Goal: Information Seeking & Learning: Learn about a topic

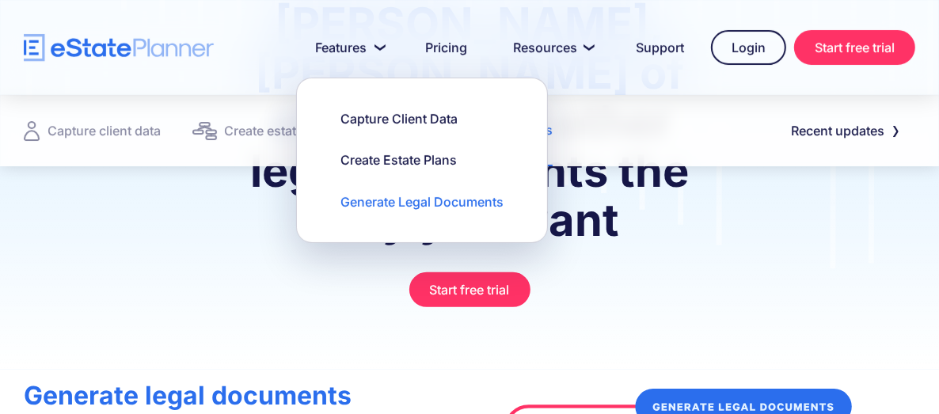
scroll to position [337, 0]
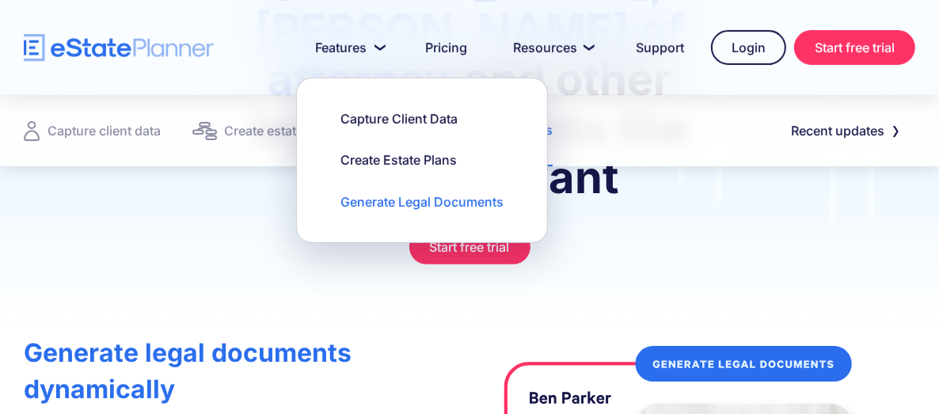
click at [370, 202] on div "Generate Legal Documents" at bounding box center [422, 201] width 163 height 17
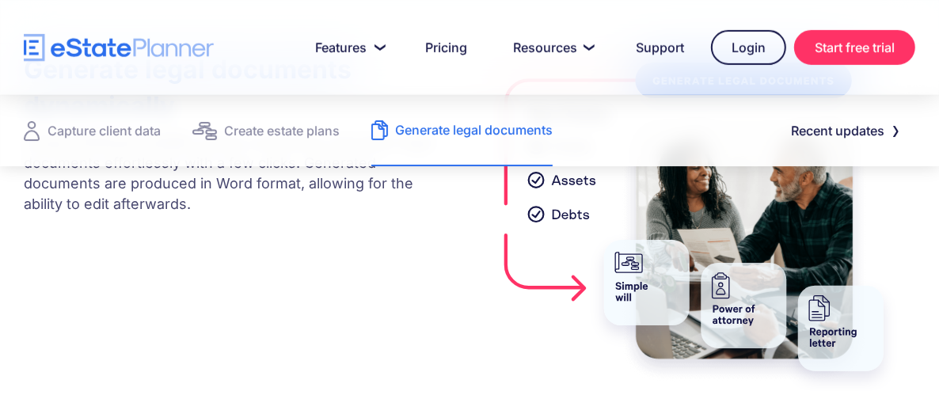
scroll to position [594, 0]
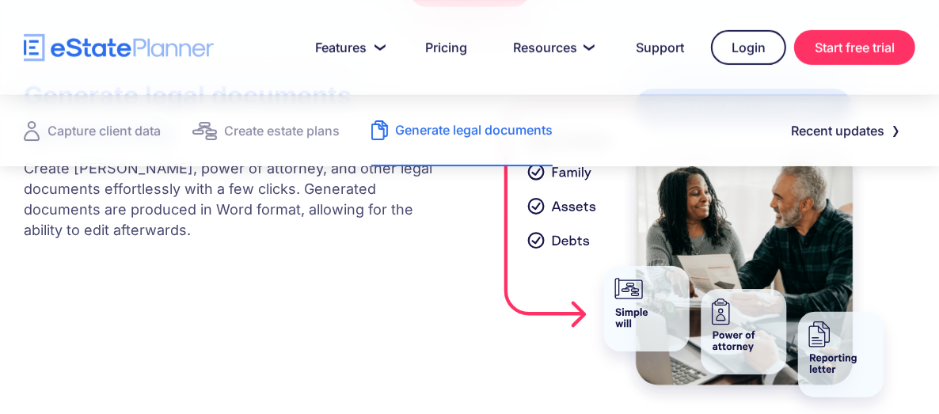
click at [459, 128] on div "Generate legal documents" at bounding box center [474, 130] width 158 height 22
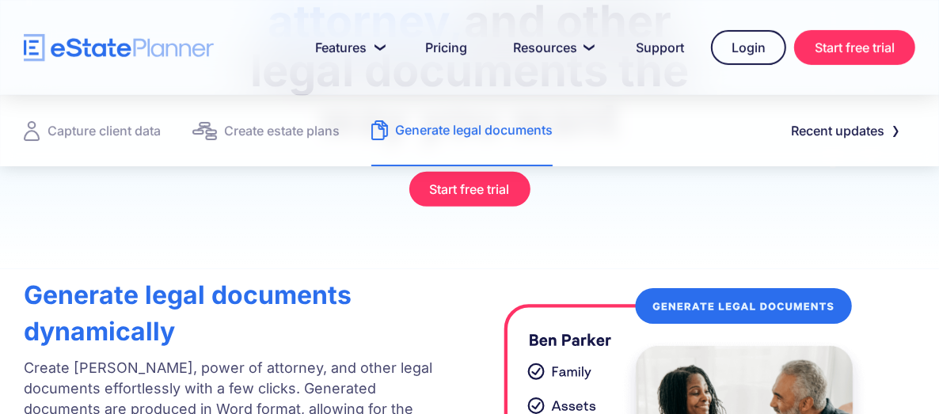
scroll to position [396, 0]
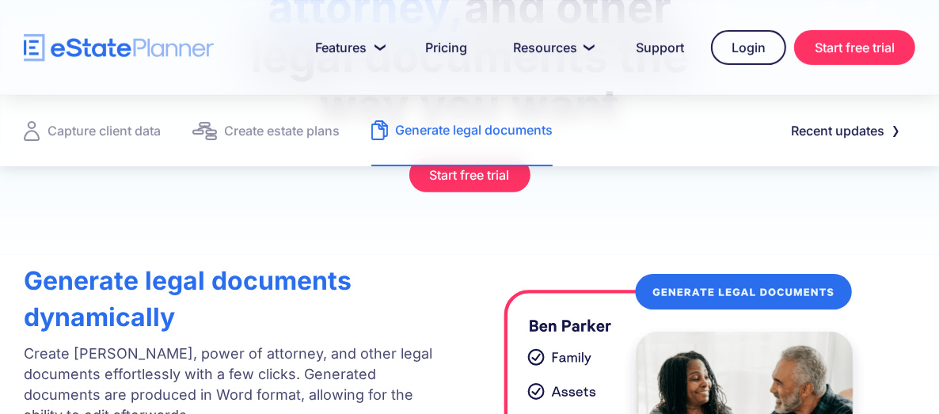
scroll to position [416, 0]
